Goal: Task Accomplishment & Management: Use online tool/utility

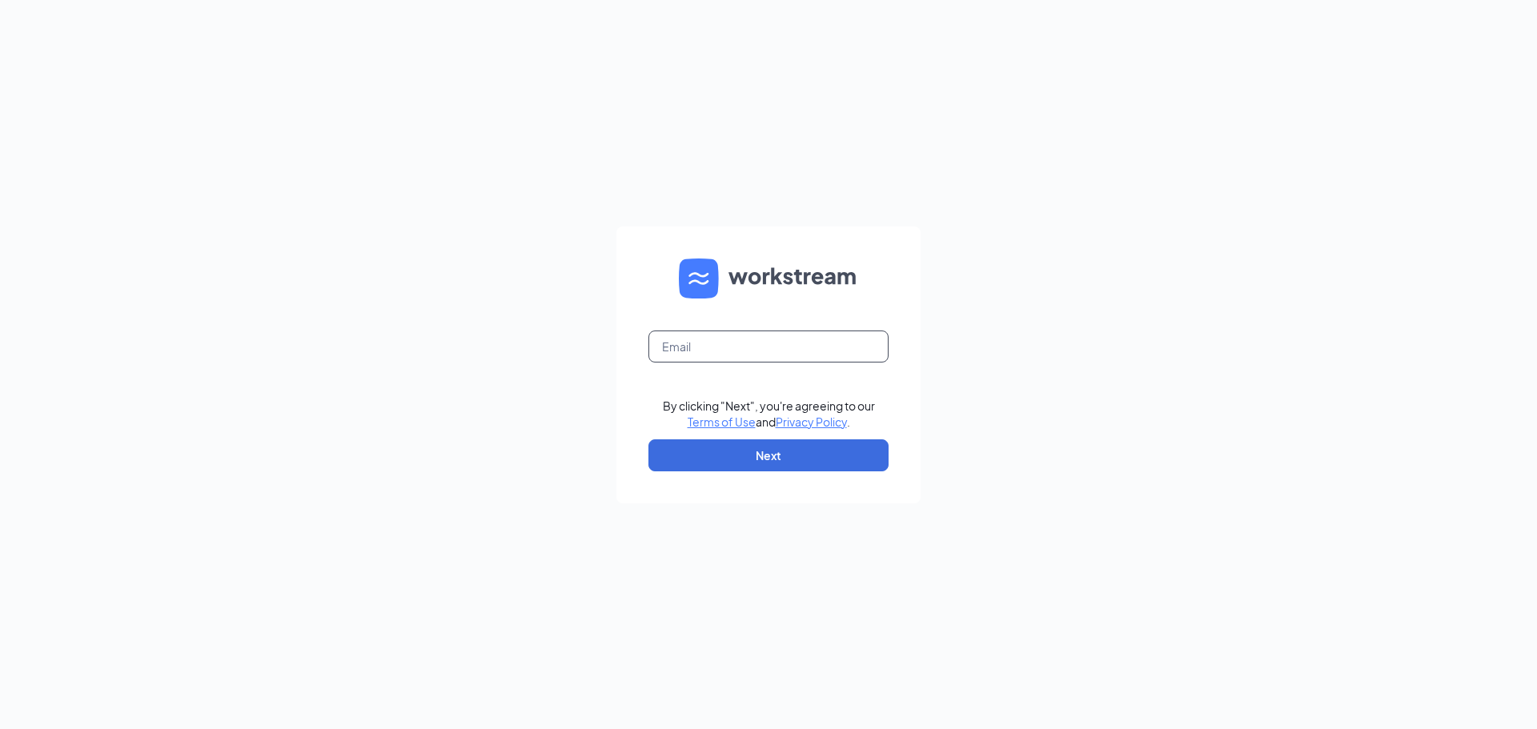
click at [712, 351] on input "text" at bounding box center [768, 347] width 240 height 32
type input "Kate@culvers.biz"
click at [752, 458] on button "Next" at bounding box center [768, 455] width 240 height 32
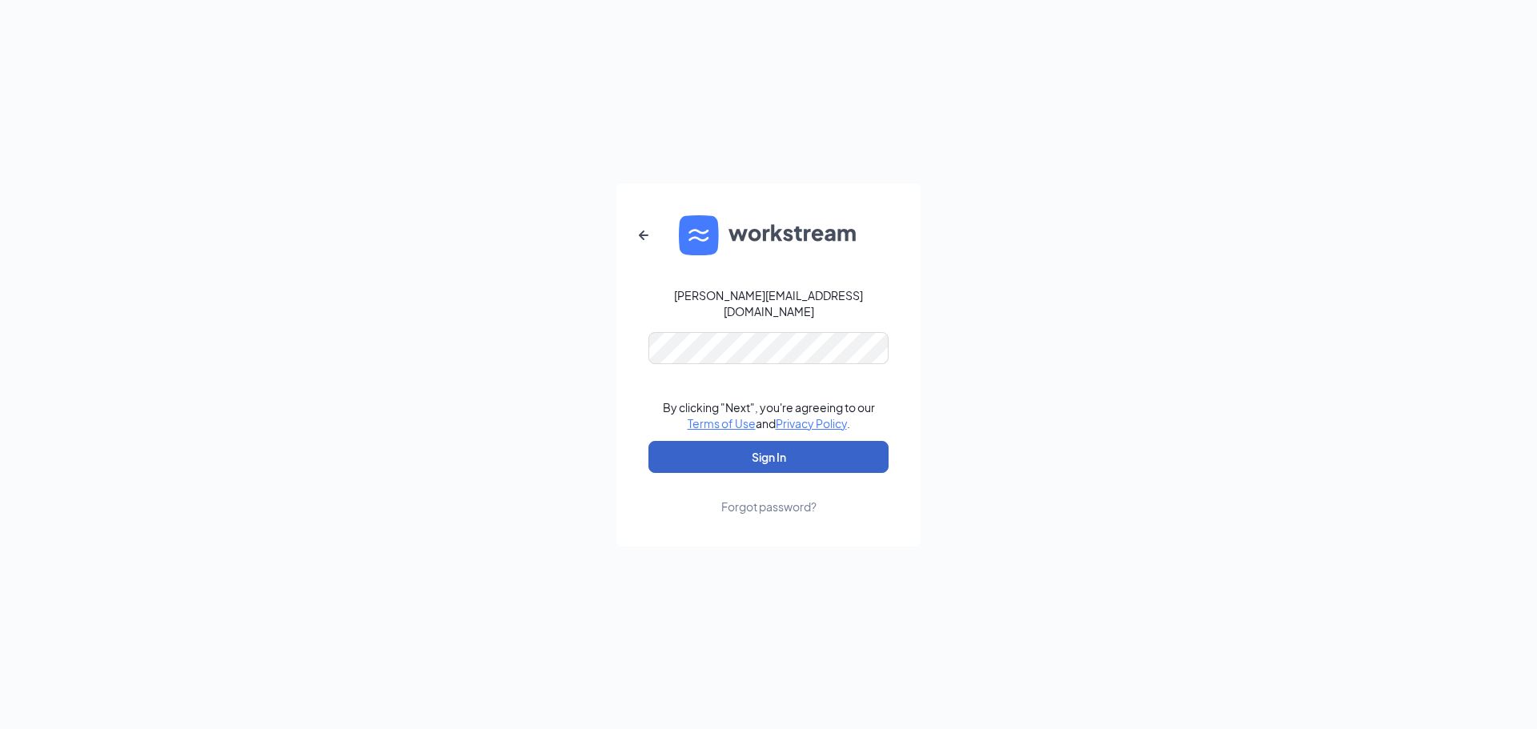
drag, startPoint x: 762, startPoint y: 451, endPoint x: 769, endPoint y: 434, distance: 18.3
click at [762, 448] on button "Sign In" at bounding box center [768, 457] width 240 height 32
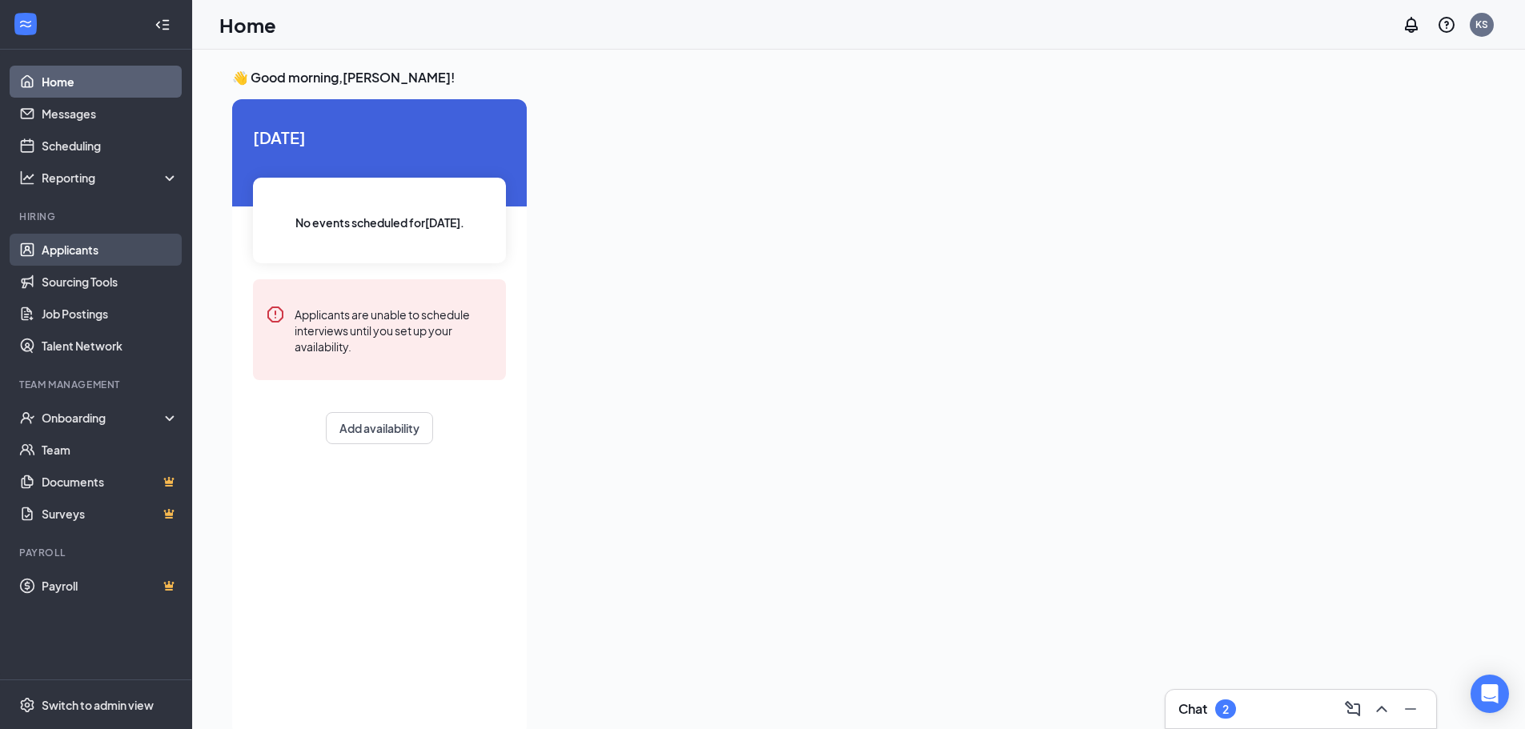
click at [102, 251] on link "Applicants" at bounding box center [110, 250] width 137 height 32
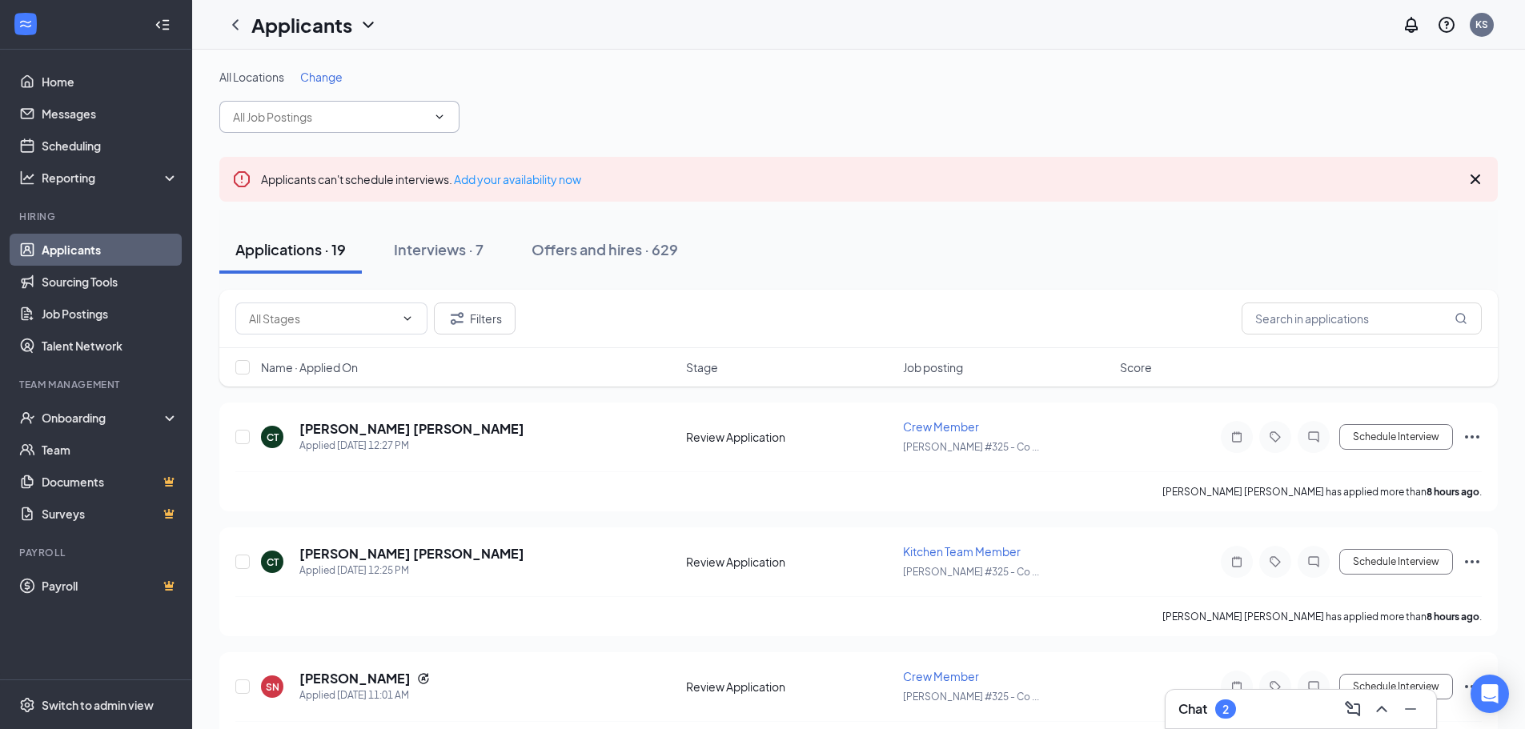
click at [441, 118] on icon "ChevronDown" at bounding box center [439, 116] width 13 height 13
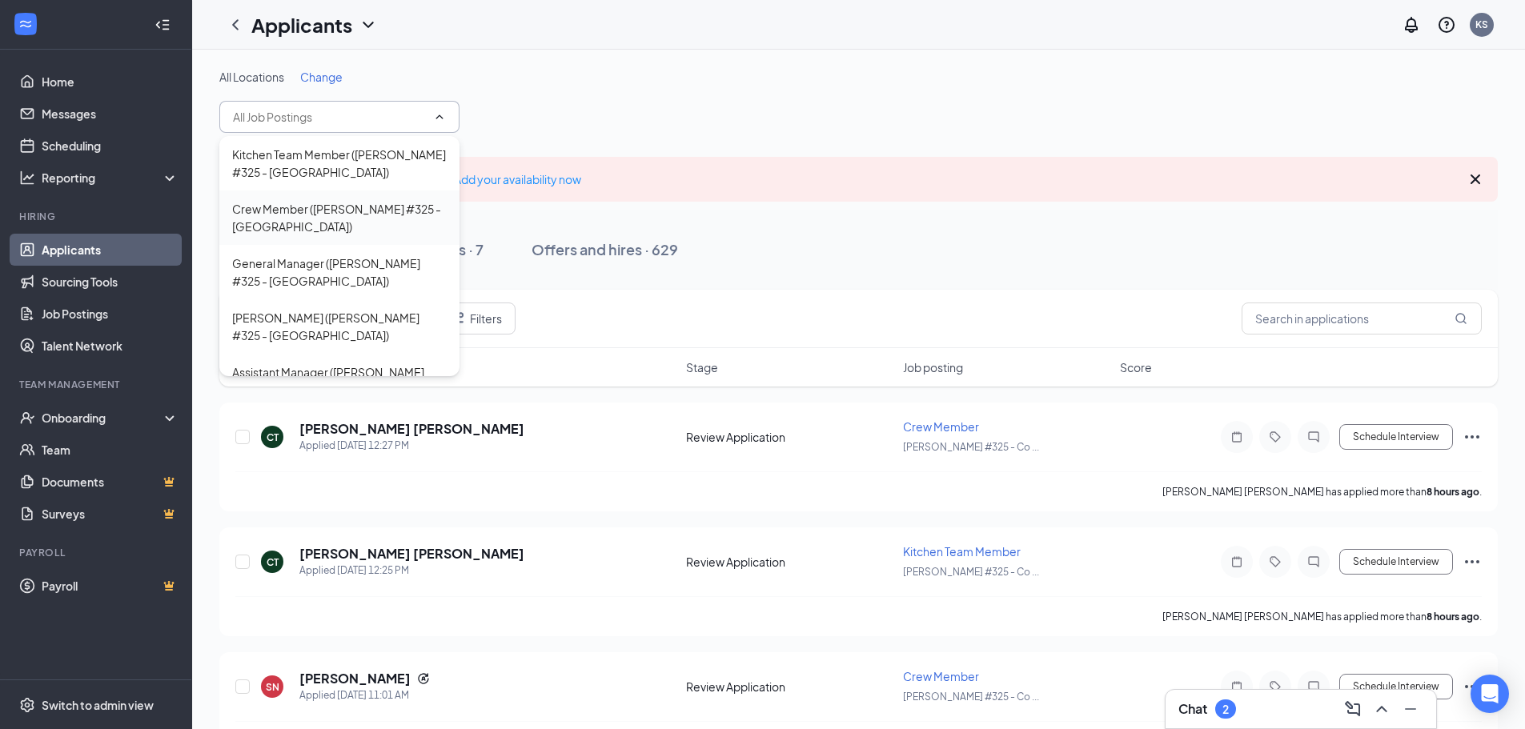
click at [311, 208] on div "Crew Member ([PERSON_NAME] #325 - [GEOGRAPHIC_DATA])" at bounding box center [339, 217] width 215 height 35
type input "Crew Member ([PERSON_NAME] #325 - [GEOGRAPHIC_DATA])"
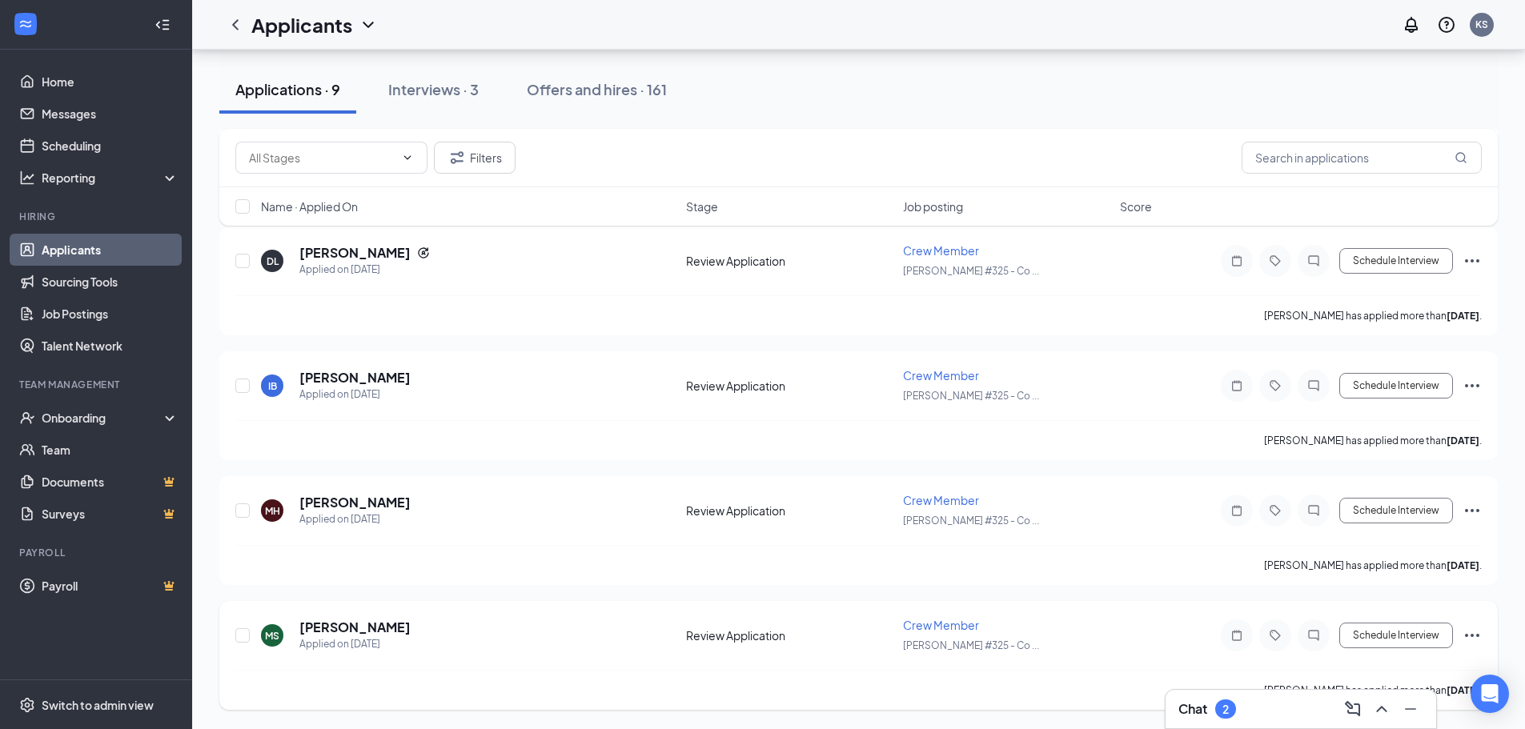
scroll to position [816, 0]
click at [597, 86] on div "Offers and hires · 161" at bounding box center [597, 89] width 140 height 20
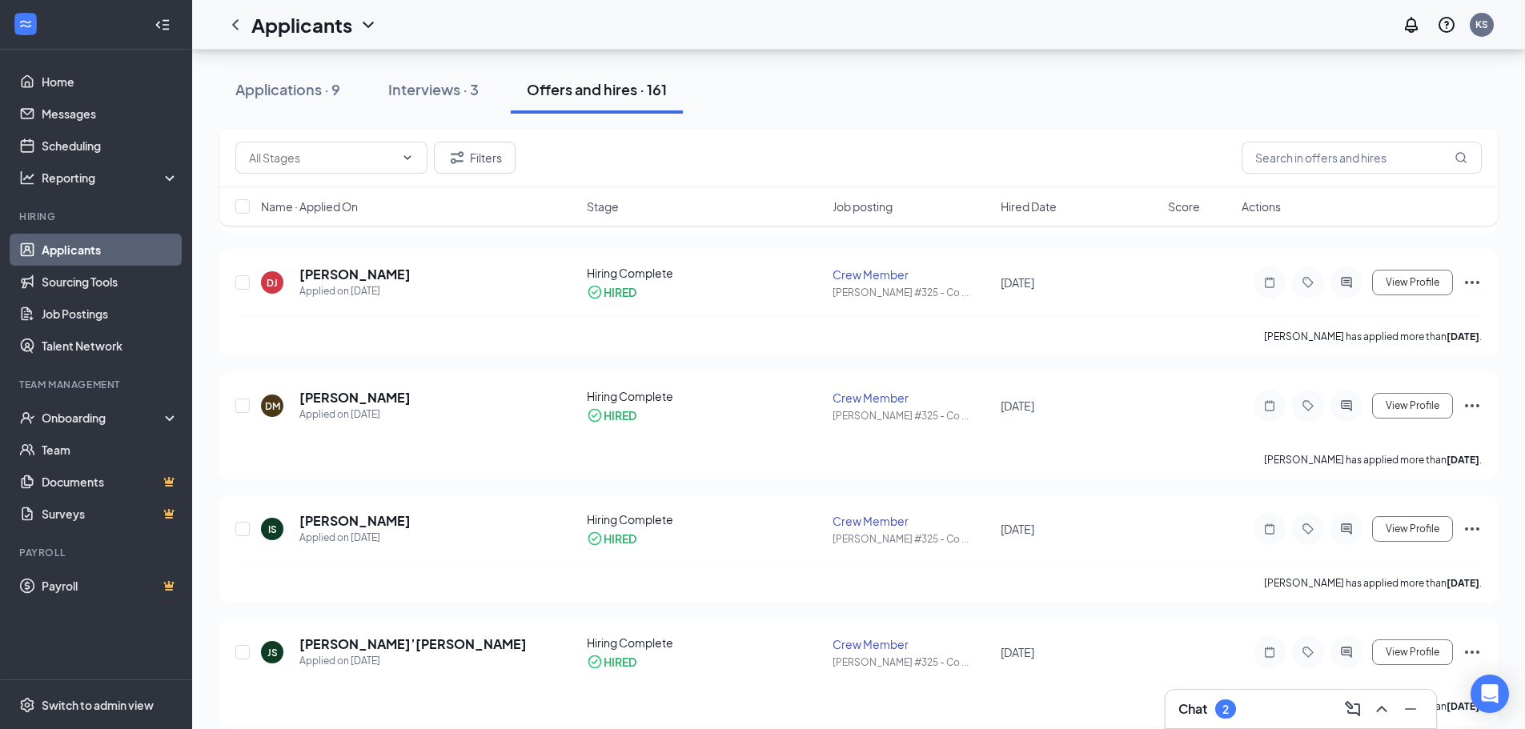
scroll to position [3922, 0]
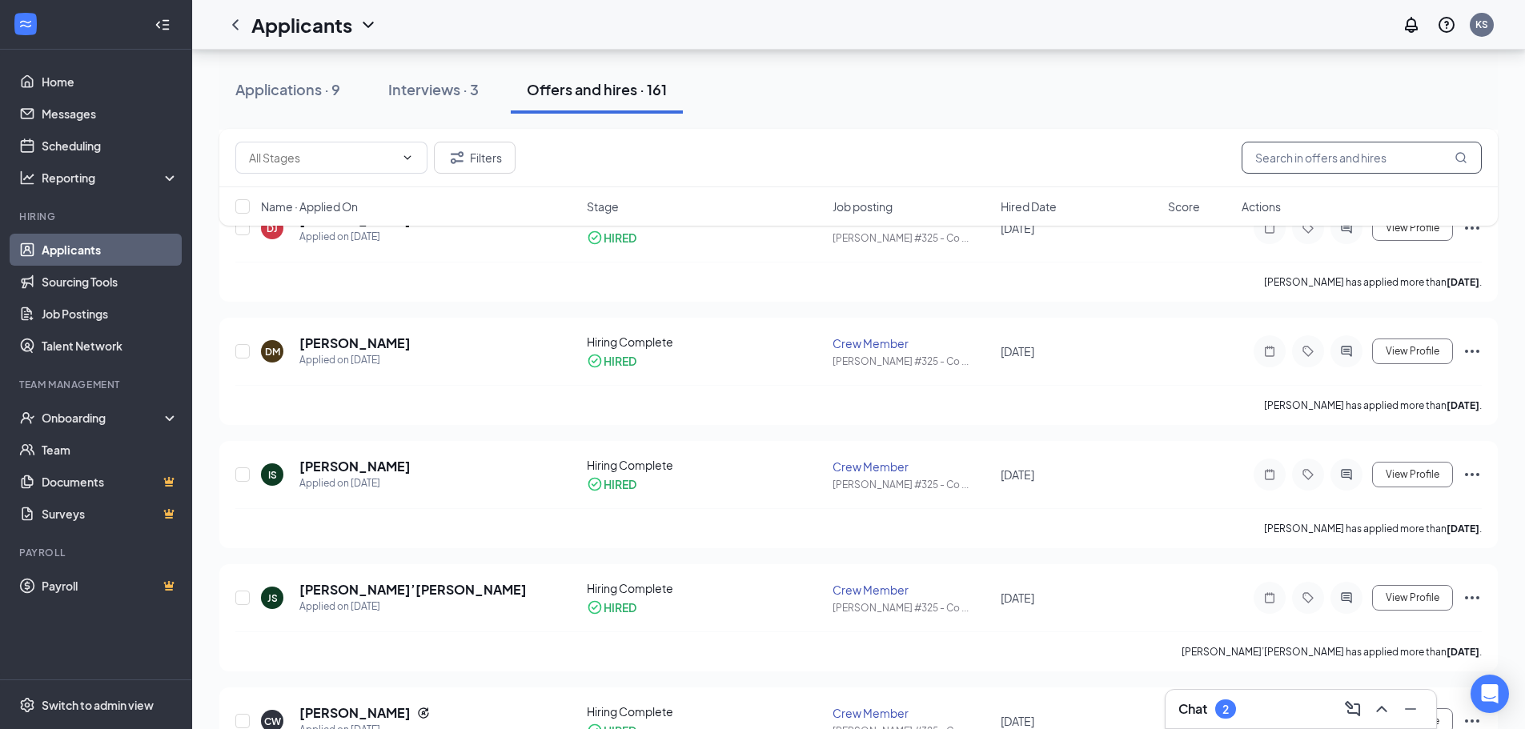
click at [1286, 166] on input "text" at bounding box center [1361, 158] width 240 height 32
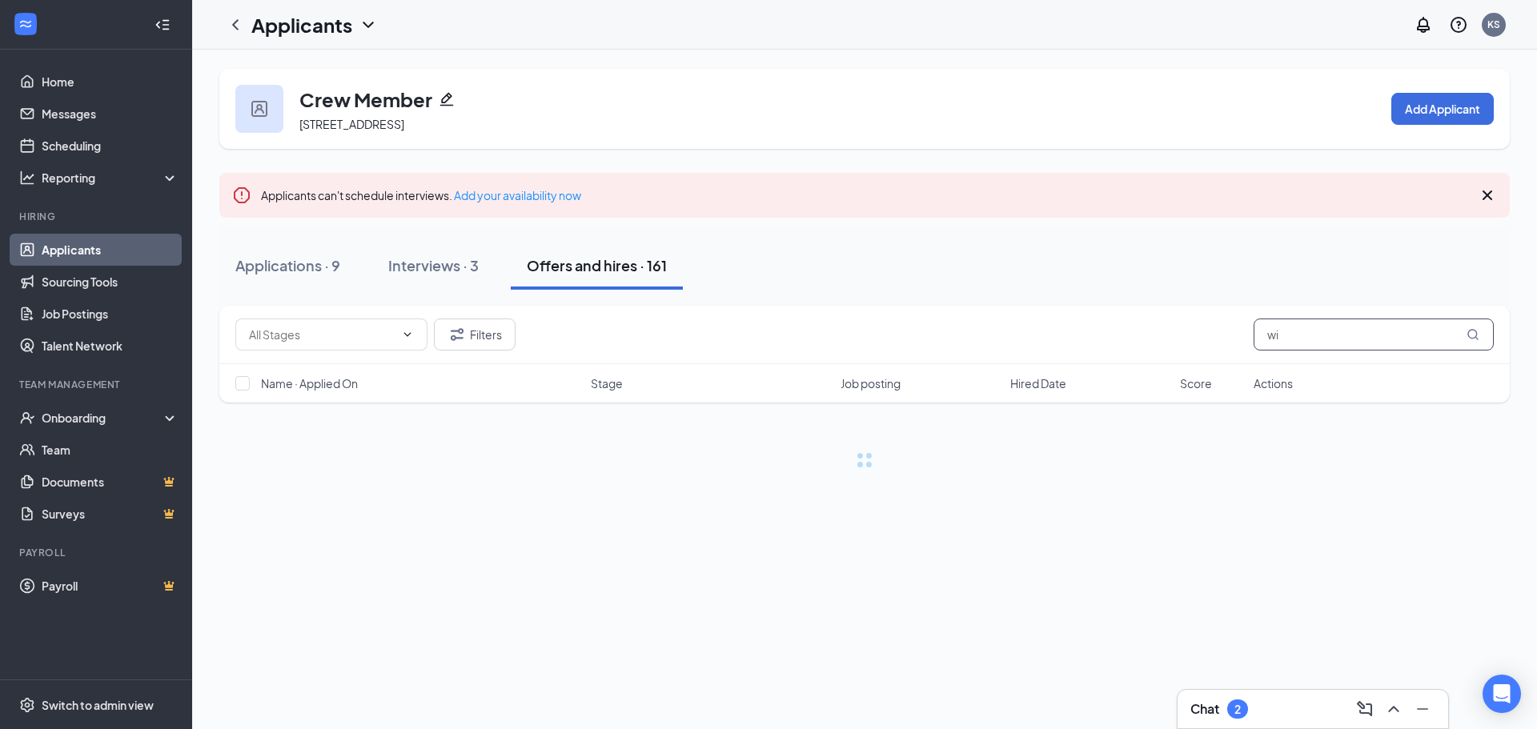
type input "w"
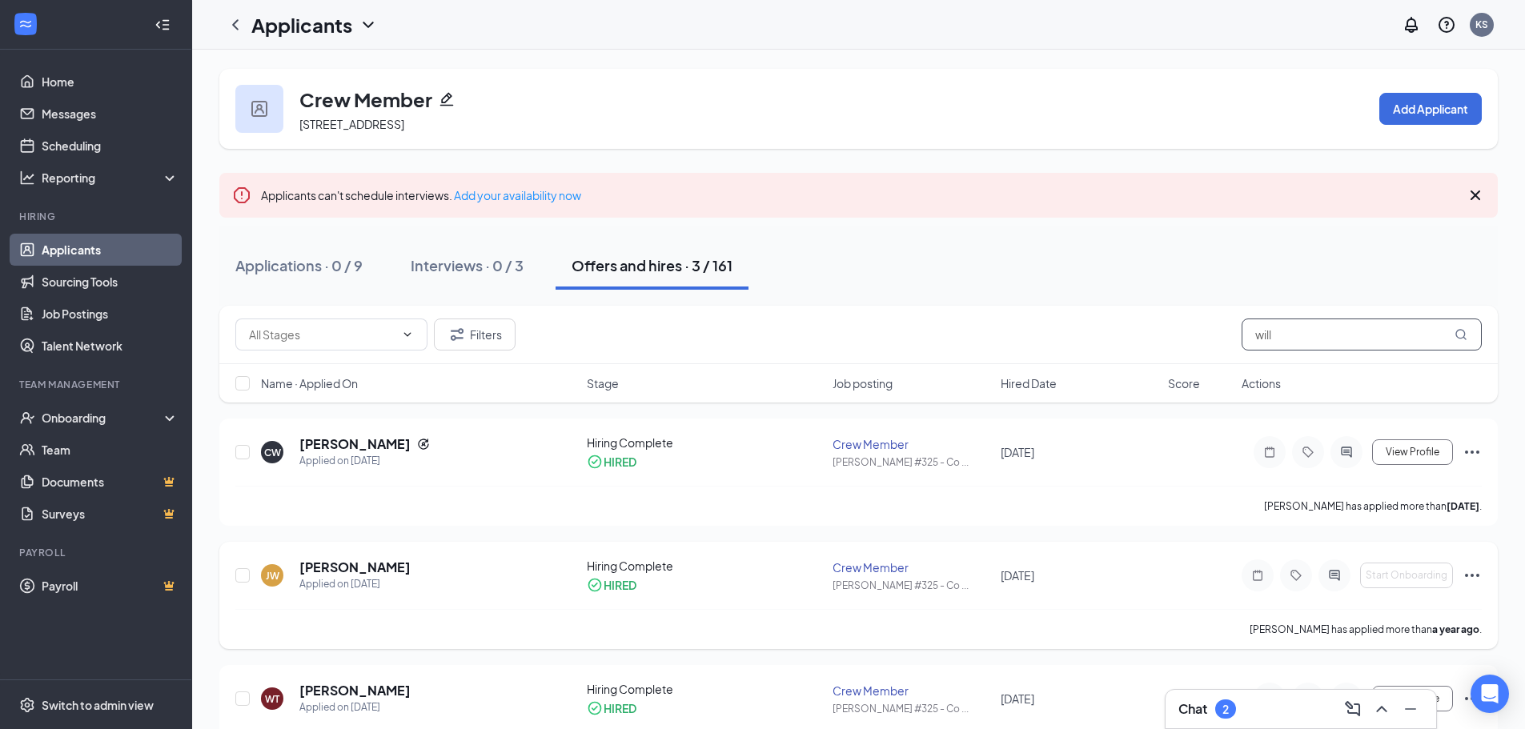
scroll to position [62, 0]
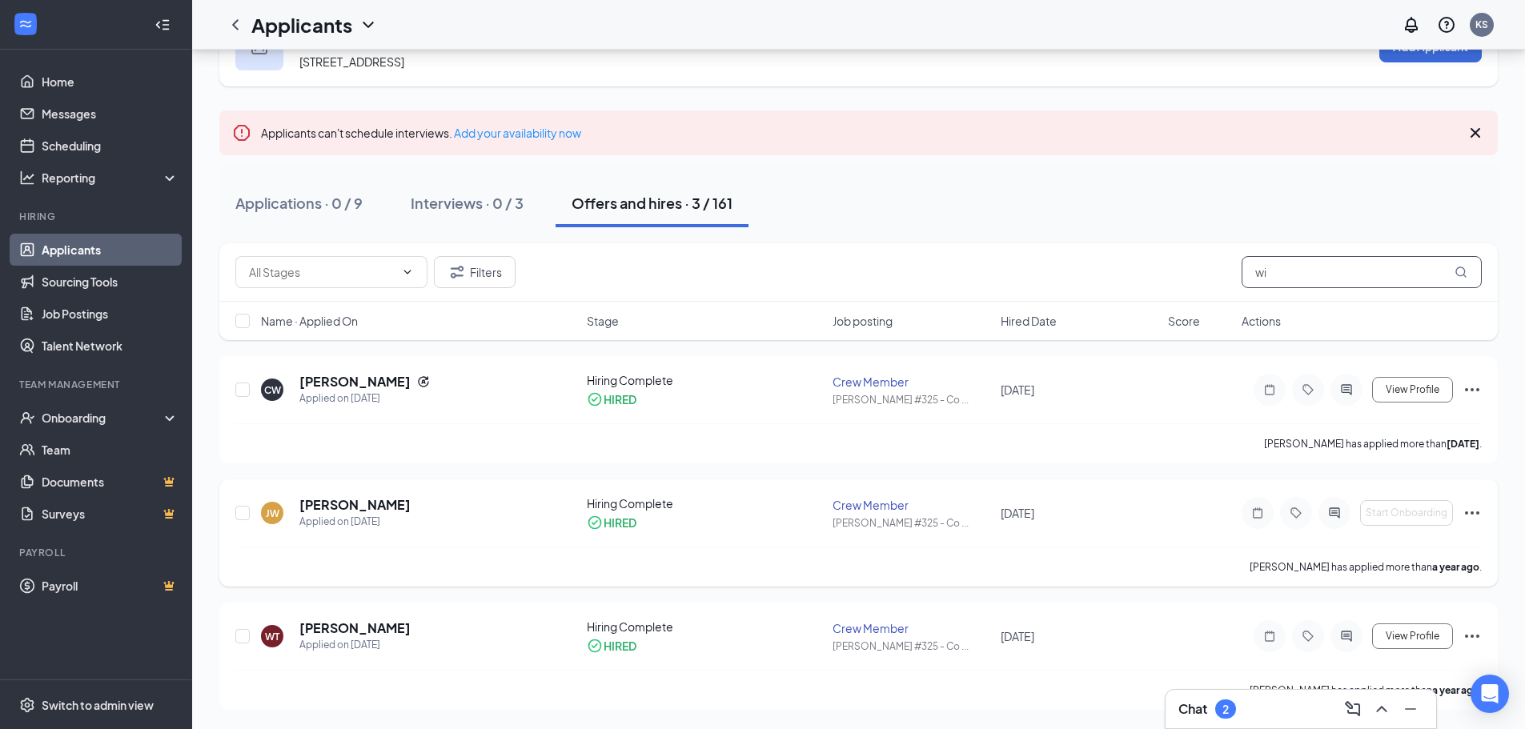
type input "w"
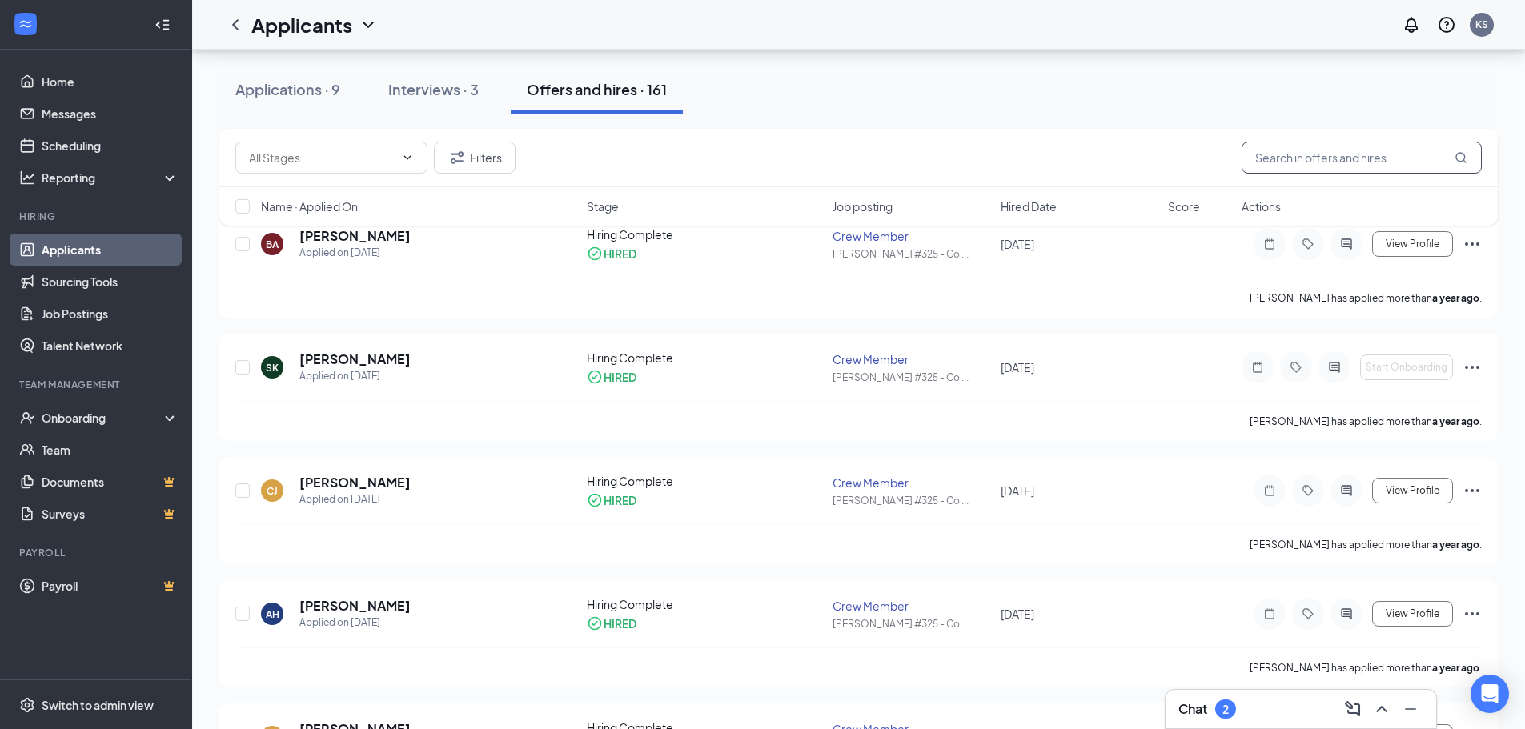
scroll to position [7844, 0]
